Goal: Check status: Check status

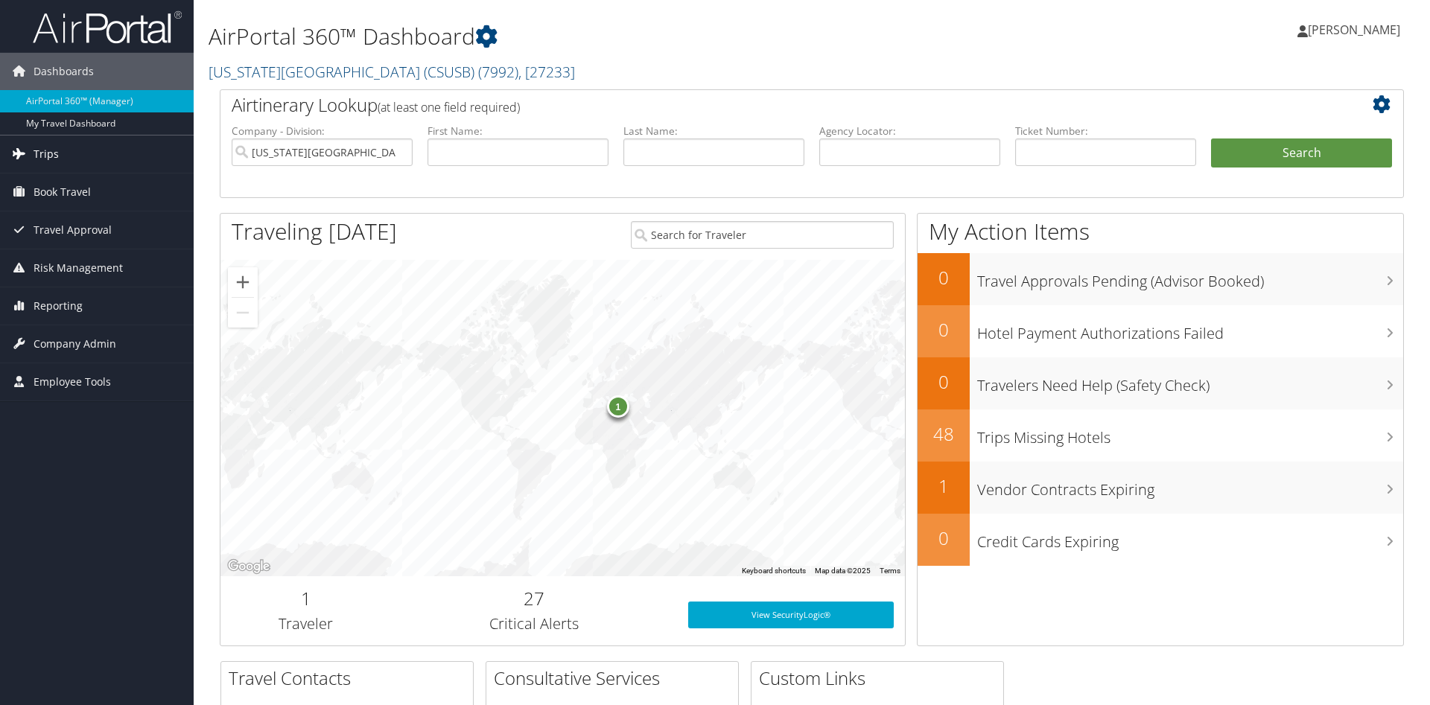
click at [37, 153] on span "Trips" at bounding box center [46, 154] width 25 height 37
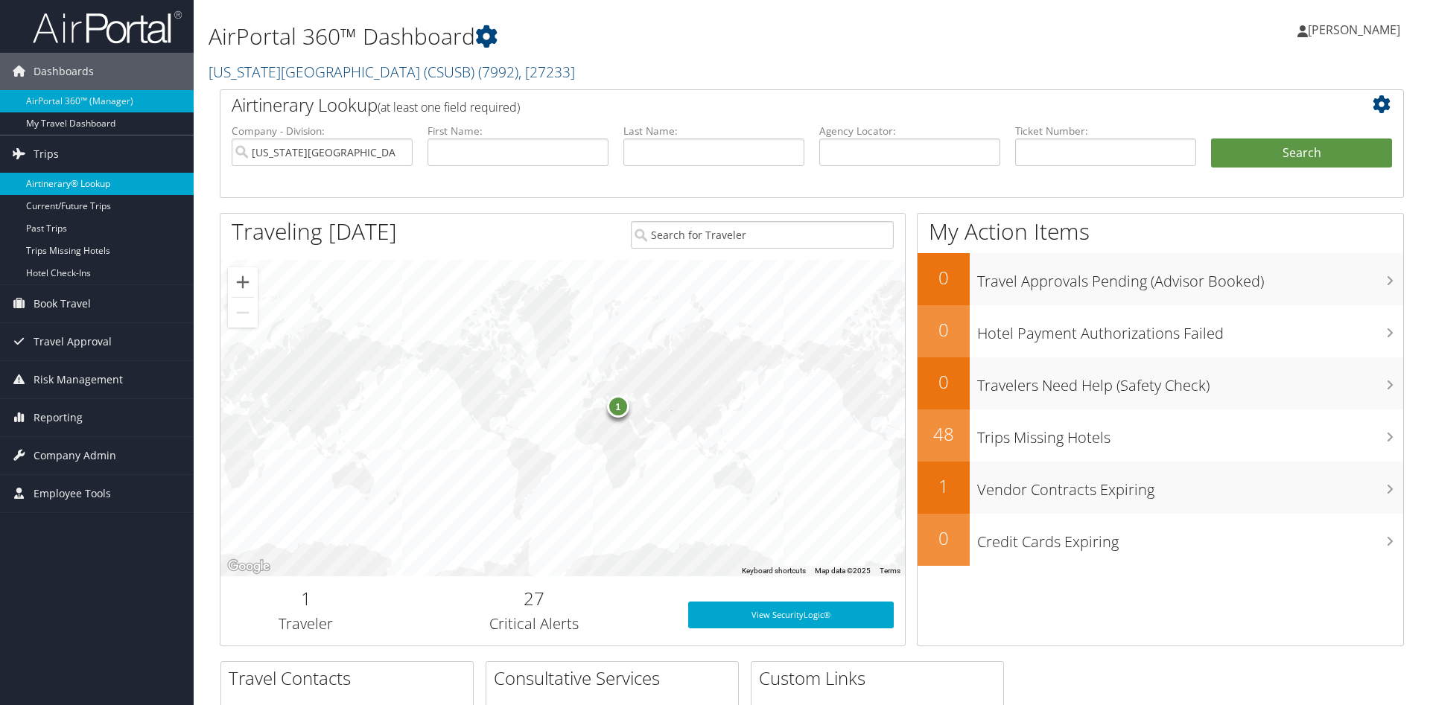
click at [64, 183] on link "Airtinerary® Lookup" at bounding box center [97, 184] width 194 height 22
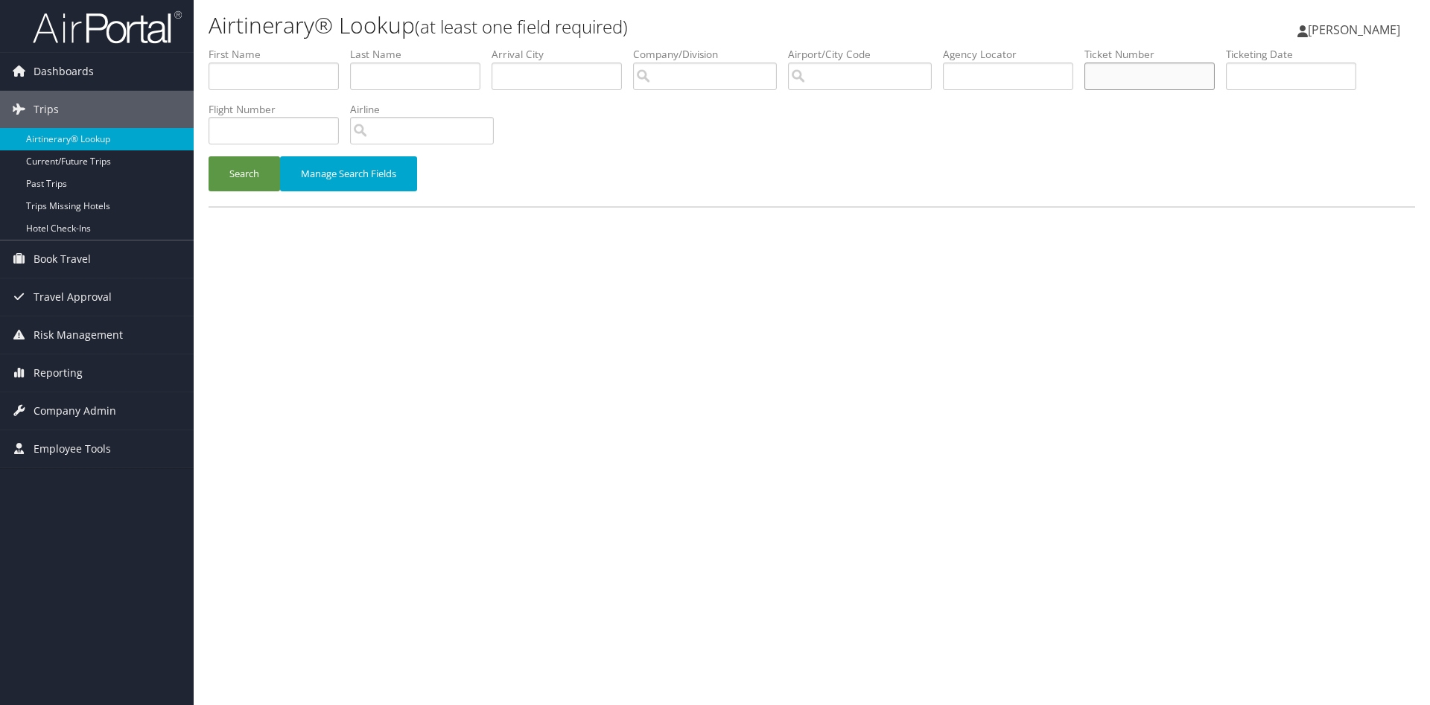
click at [1208, 69] on input "text" at bounding box center [1150, 77] width 130 height 28
paste input "5267309456597"
click at [209, 156] on button "Search" at bounding box center [245, 173] width 72 height 35
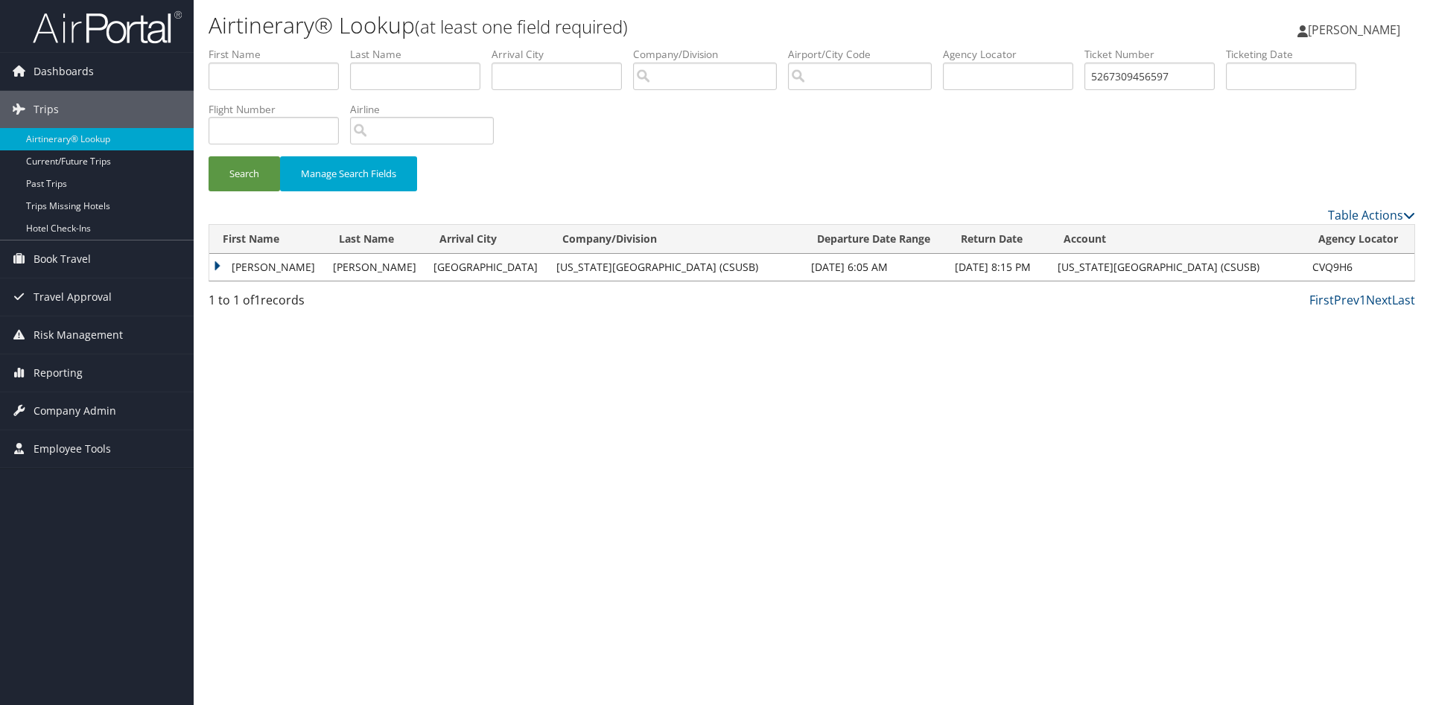
click at [326, 267] on td "YEAGER" at bounding box center [376, 267] width 101 height 27
click at [426, 268] on td "Sacramento" at bounding box center [487, 267] width 122 height 27
click at [1300, 267] on td "[US_STATE][GEOGRAPHIC_DATA] (CSUSB)" at bounding box center [1178, 267] width 256 height 27
click at [326, 260] on td "YEAGER" at bounding box center [376, 267] width 101 height 27
click at [280, 266] on td "MARISA V" at bounding box center [267, 267] width 116 height 27
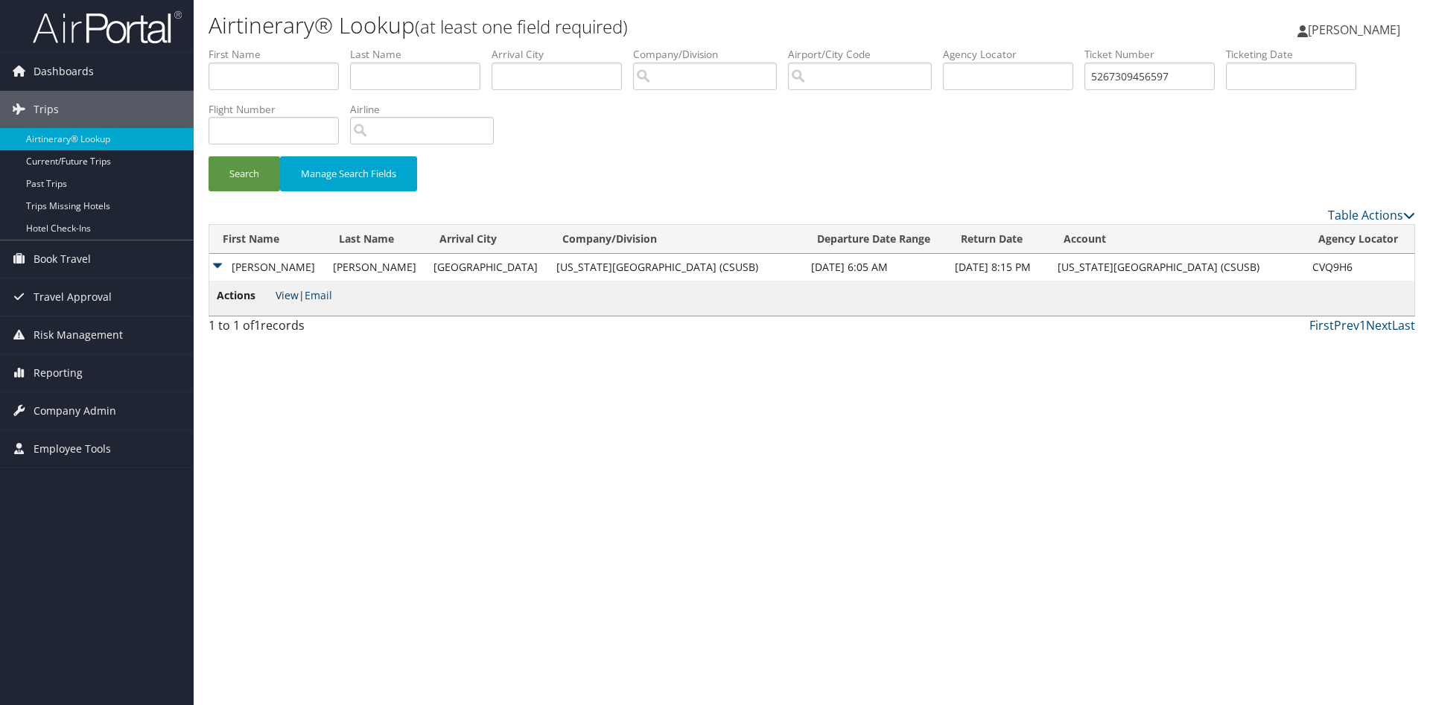
click at [289, 294] on link "View" at bounding box center [287, 295] width 23 height 14
drag, startPoint x: 1232, startPoint y: 79, endPoint x: 1111, endPoint y: 80, distance: 121.4
click at [1111, 80] on input "5267309456597" at bounding box center [1150, 77] width 130 height 28
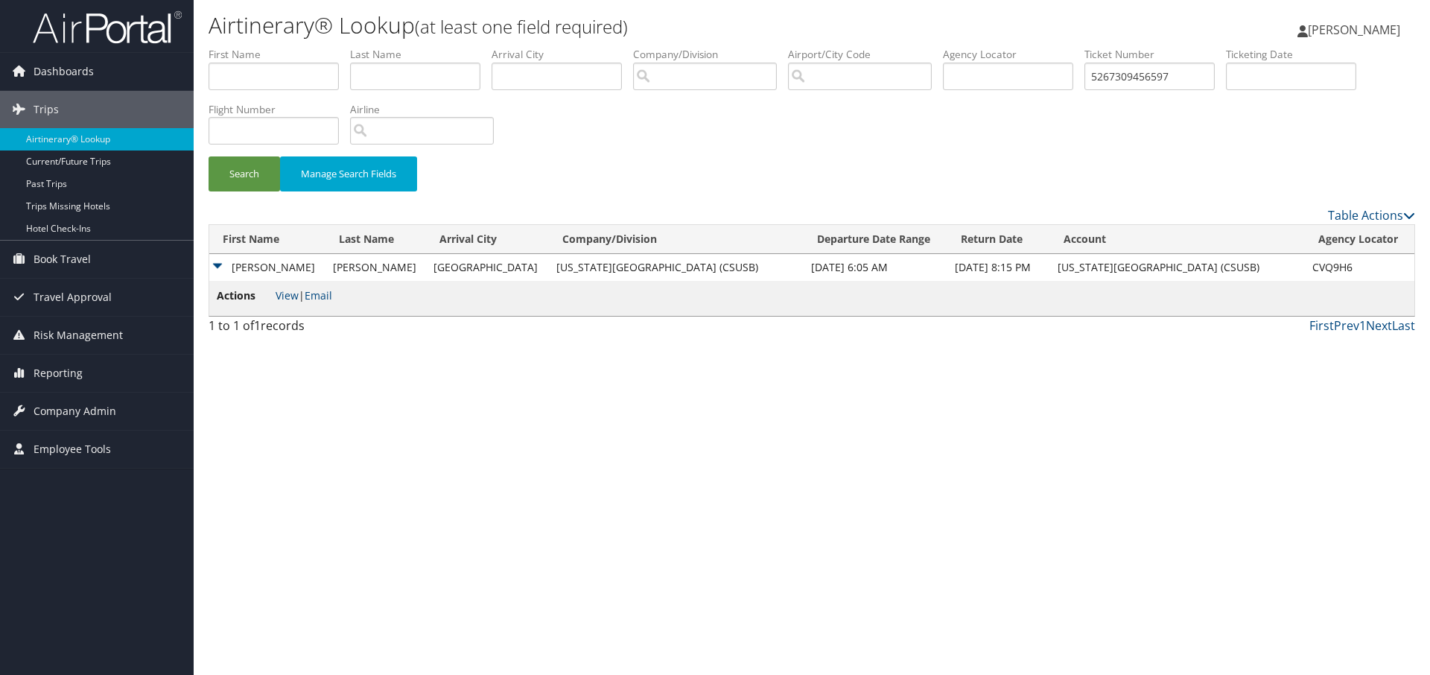
click at [285, 261] on td "MARISA V" at bounding box center [267, 267] width 116 height 27
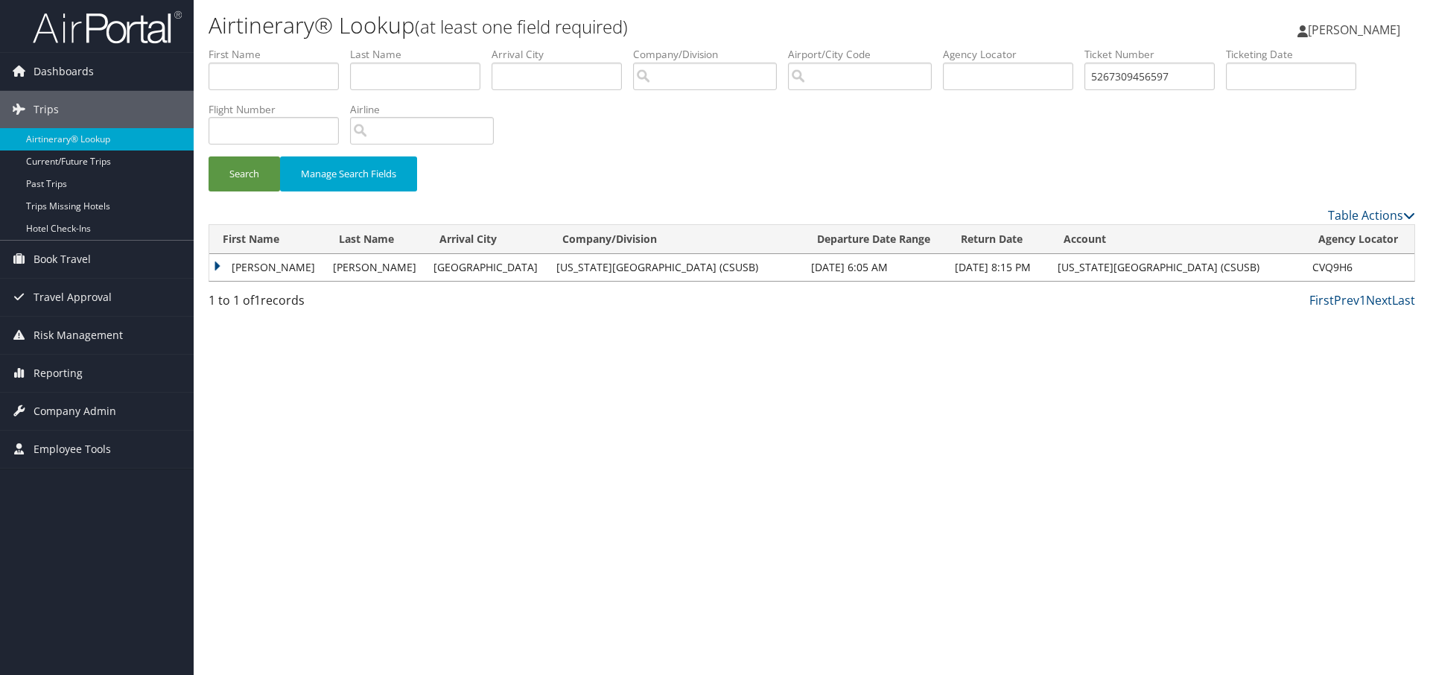
click at [352, 273] on td "YEAGER" at bounding box center [376, 267] width 101 height 27
click at [326, 273] on td "YEAGER" at bounding box center [376, 267] width 101 height 27
click at [296, 267] on td "MARISA V" at bounding box center [267, 267] width 116 height 27
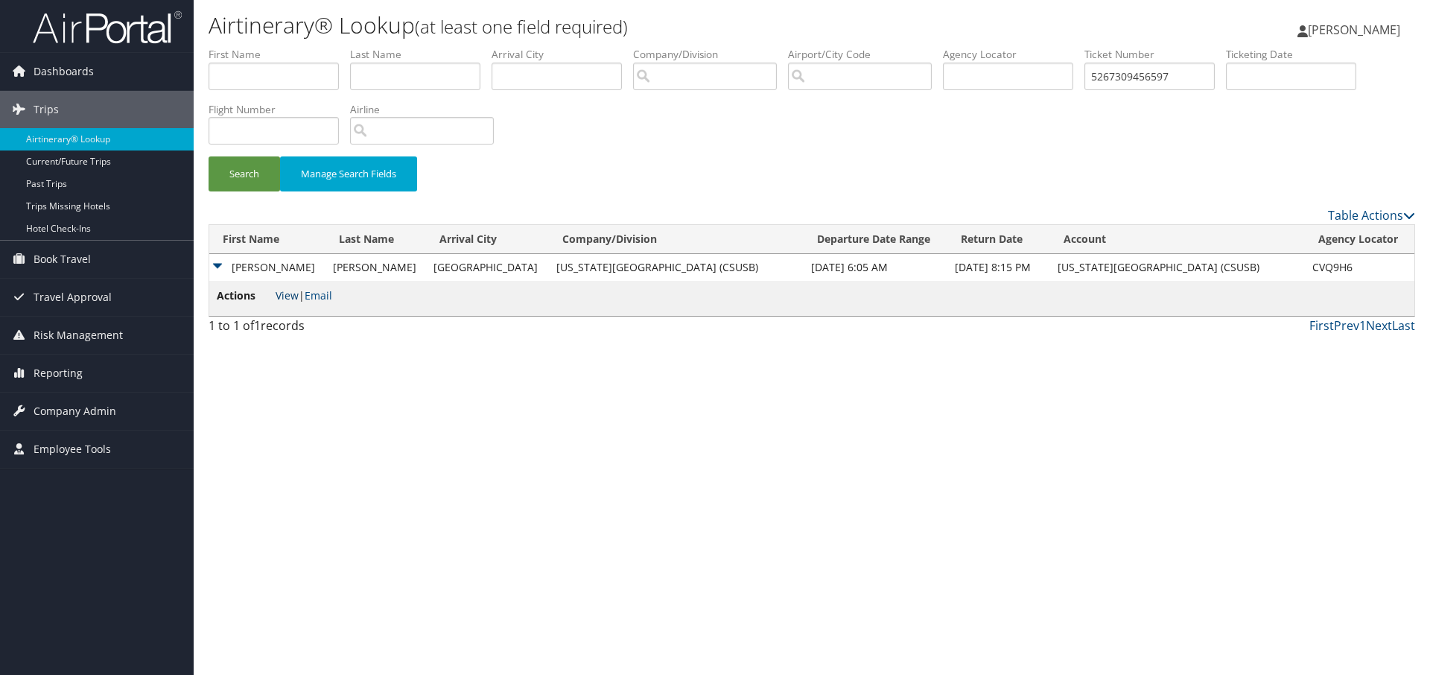
click at [296, 295] on link "View" at bounding box center [287, 295] width 23 height 14
click at [1215, 81] on input "5267309456597" at bounding box center [1150, 77] width 130 height 28
drag, startPoint x: 1226, startPoint y: 77, endPoint x: 1152, endPoint y: 69, distance: 74.3
click at [1155, 72] on input "5267309456597" at bounding box center [1150, 77] width 130 height 28
click at [209, 156] on button "Search" at bounding box center [245, 173] width 72 height 35
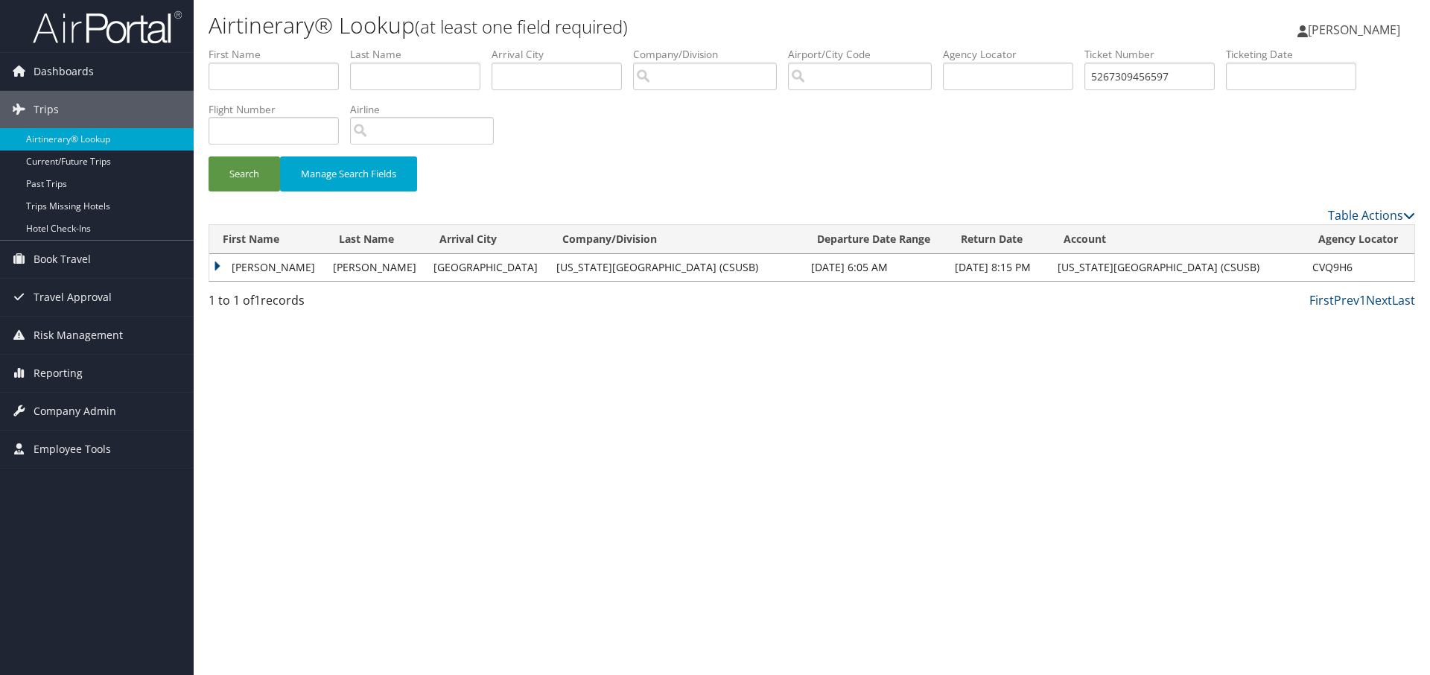
click at [291, 263] on td "MARISA V" at bounding box center [267, 267] width 116 height 27
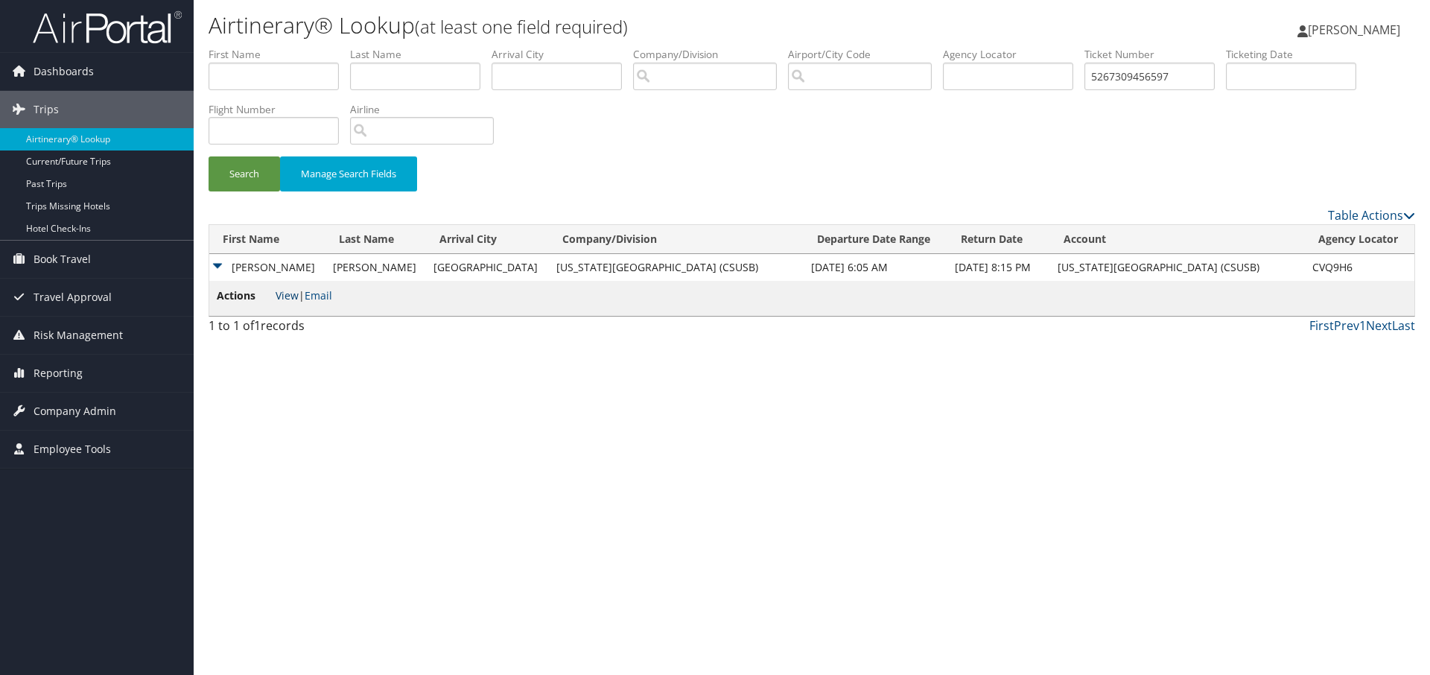
click at [285, 293] on link "View" at bounding box center [287, 295] width 23 height 14
drag, startPoint x: 1261, startPoint y: 74, endPoint x: 1137, endPoint y: 79, distance: 124.5
click at [1137, 79] on input "5267309456597" at bounding box center [1150, 77] width 130 height 28
paste input "667513"
type input "5267309667513"
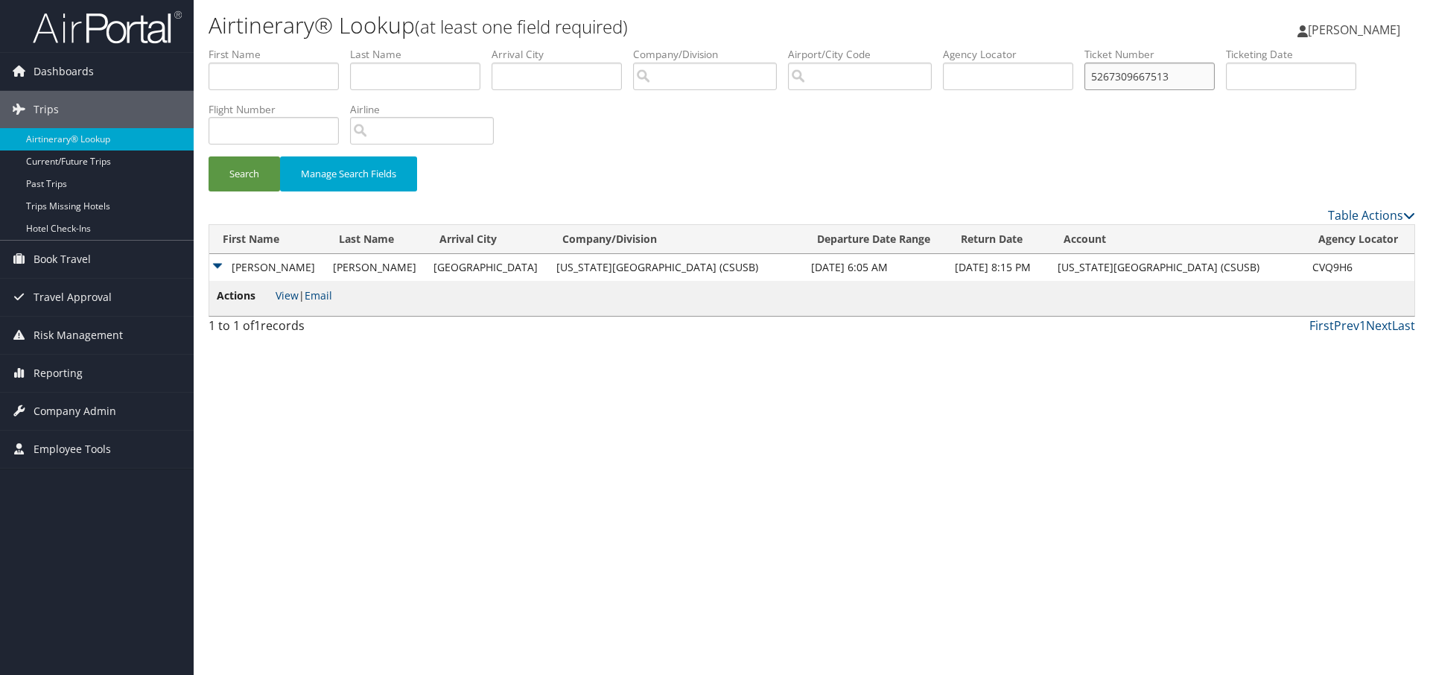
click at [209, 156] on button "Search" at bounding box center [245, 173] width 72 height 35
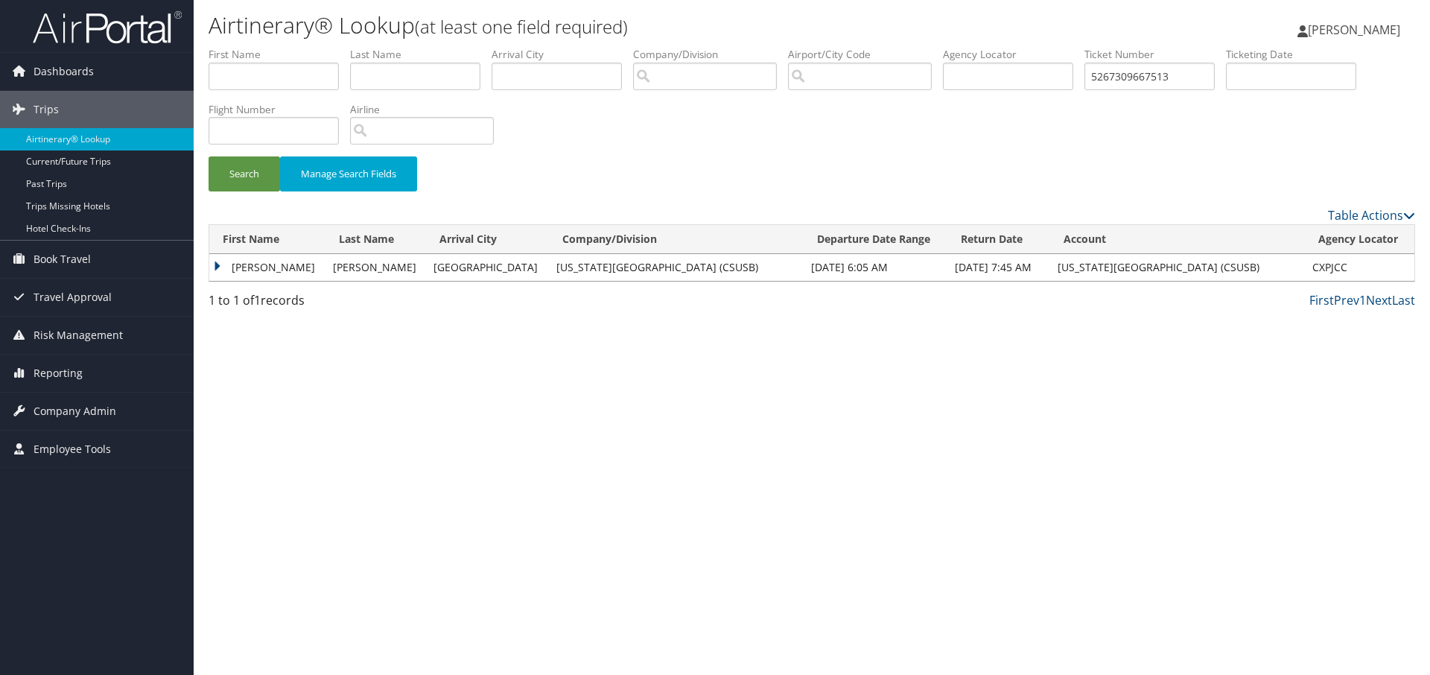
click at [293, 268] on td "MARISA V" at bounding box center [267, 267] width 116 height 27
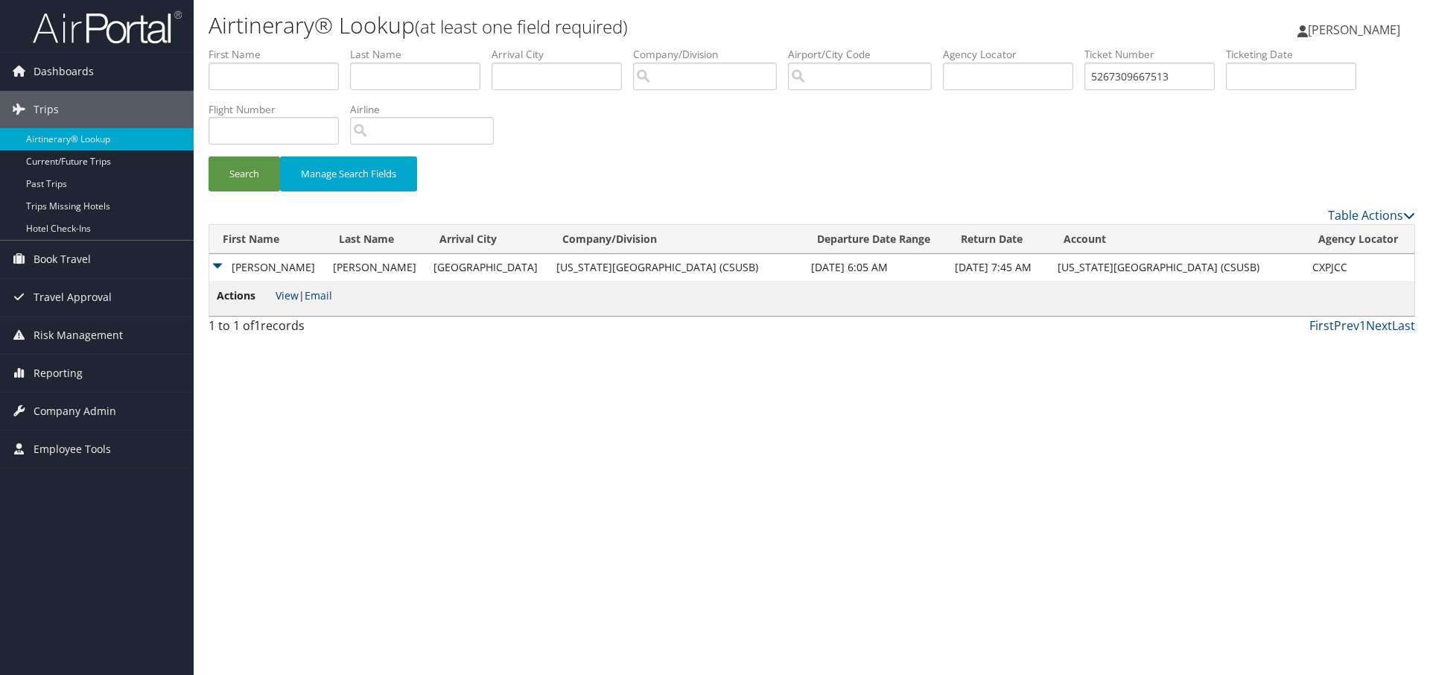
click at [288, 297] on link "View" at bounding box center [287, 295] width 23 height 14
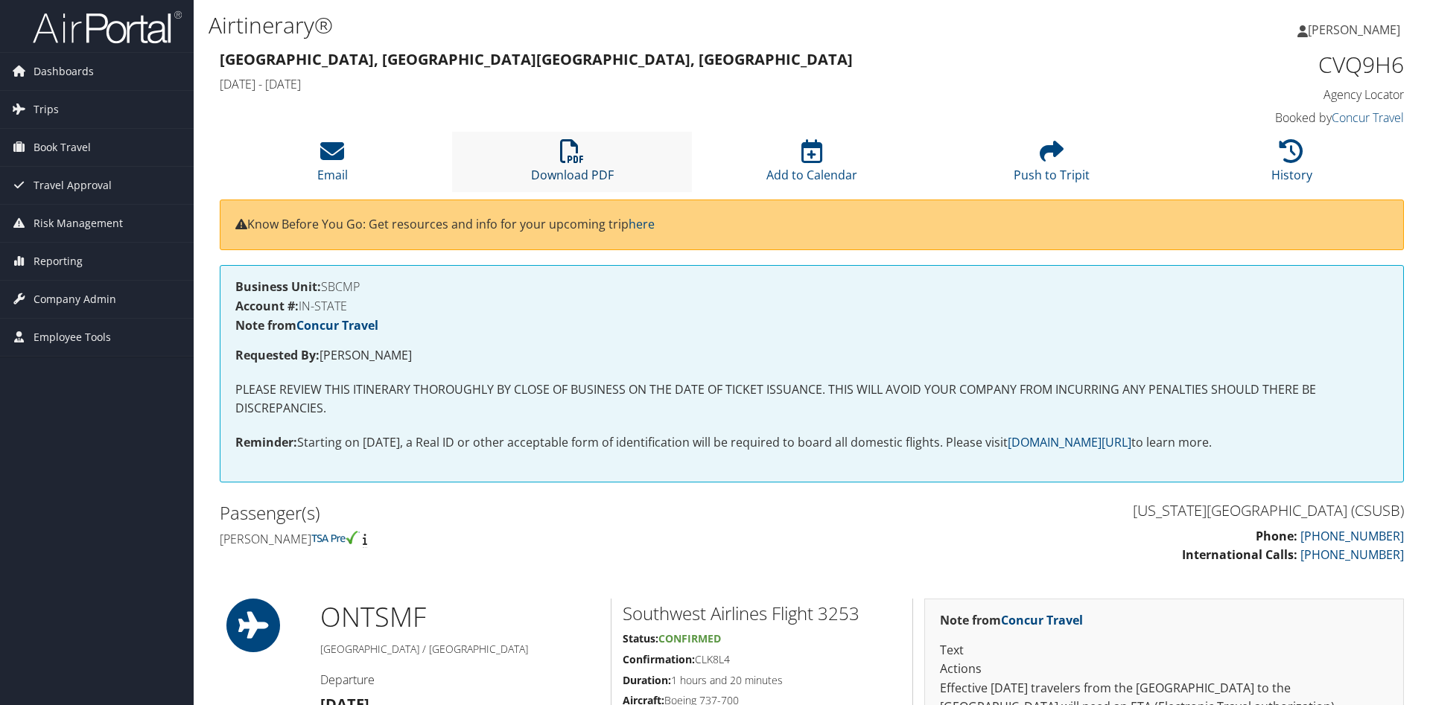
click at [571, 163] on icon at bounding box center [572, 151] width 24 height 24
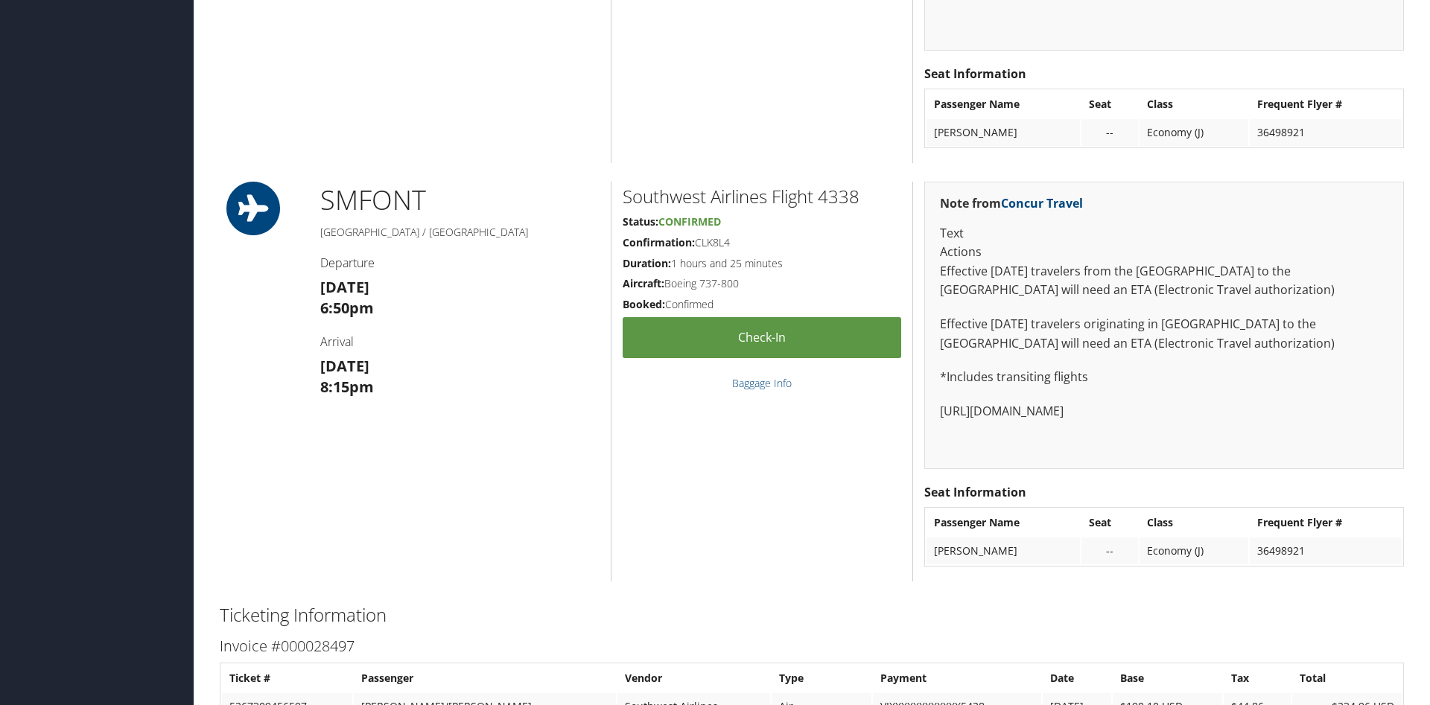
scroll to position [1140, 0]
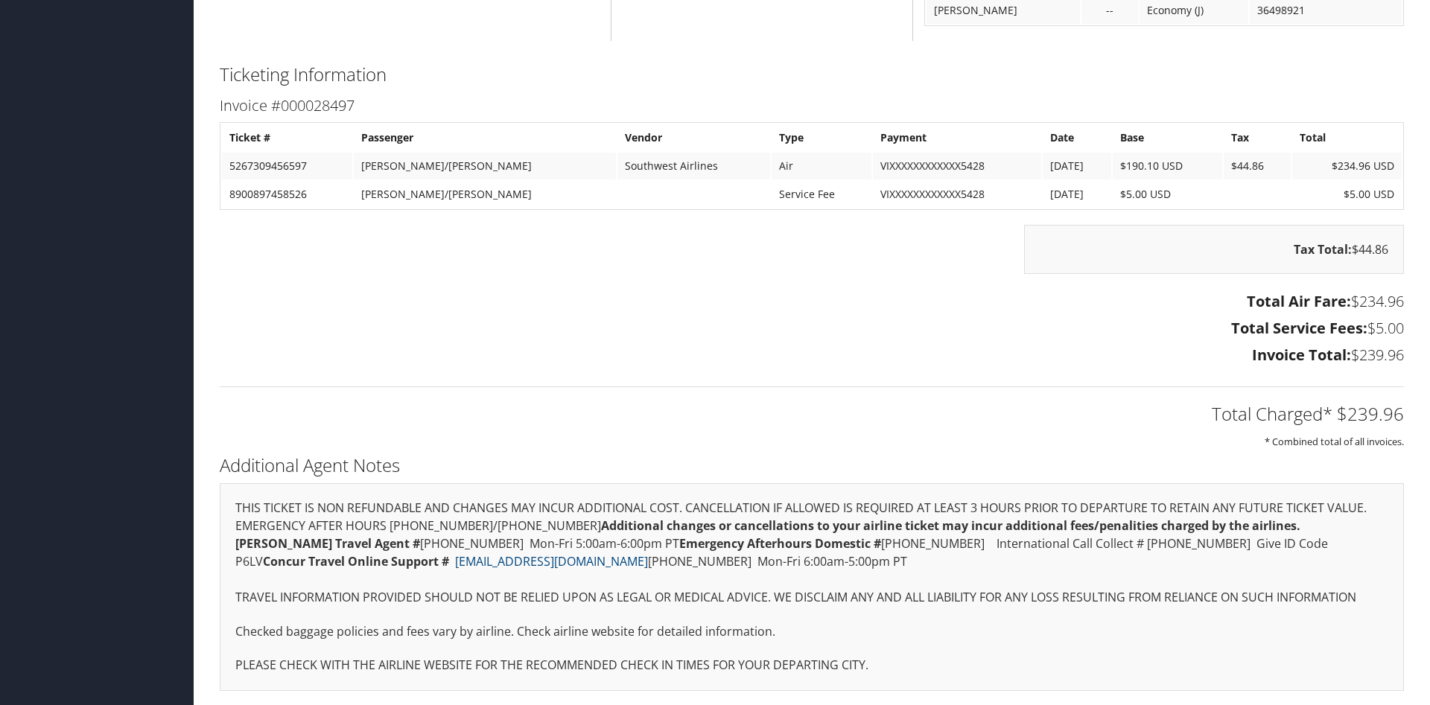
scroll to position [1225, 0]
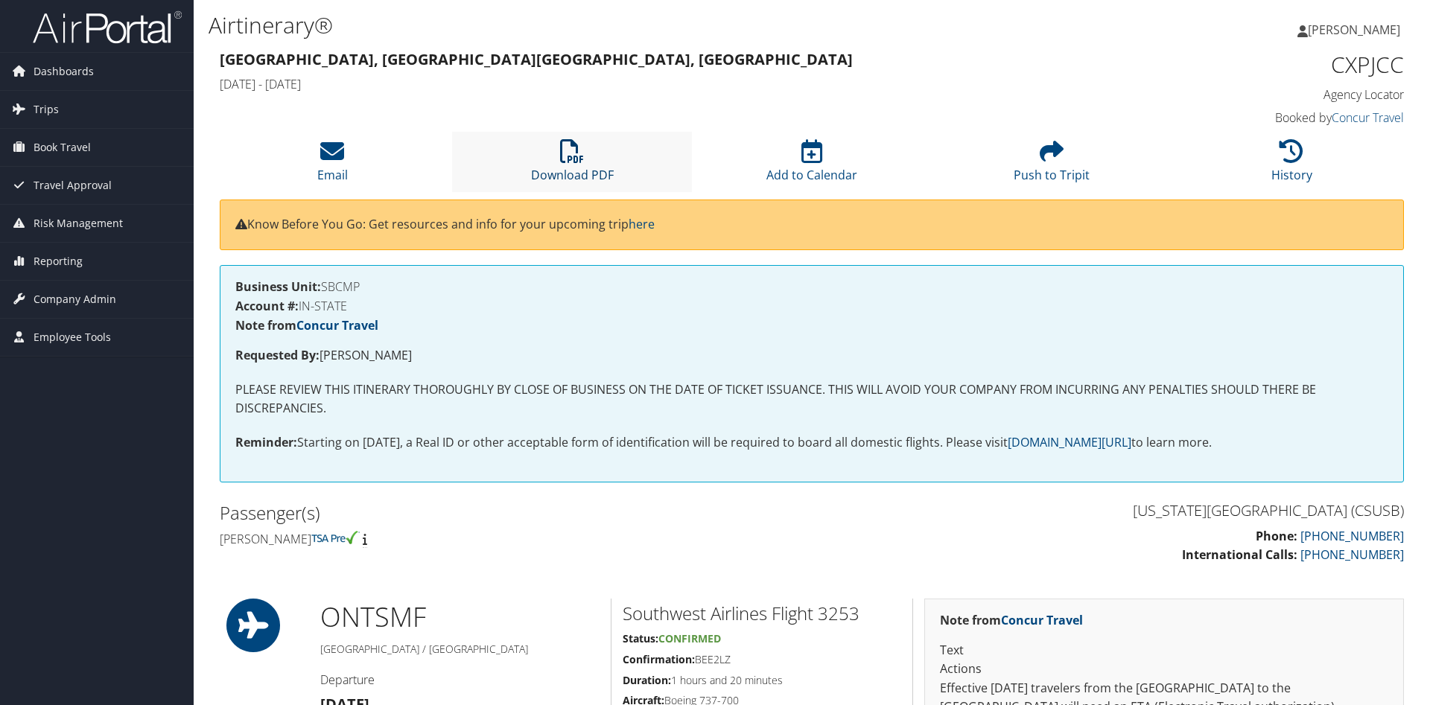
click at [562, 162] on icon at bounding box center [572, 151] width 24 height 24
